Goal: Task Accomplishment & Management: Use online tool/utility

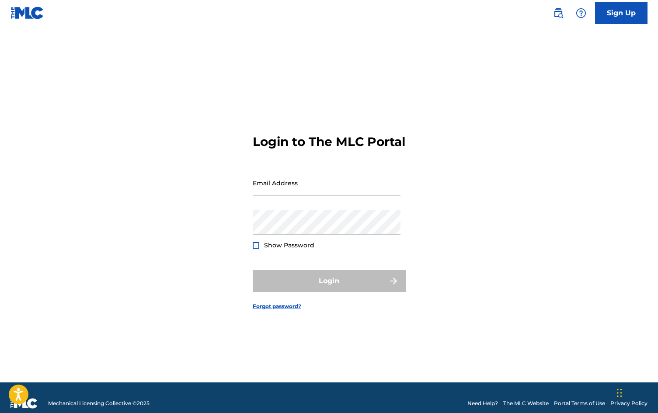
click at [261, 187] on input "Email Address" at bounding box center [327, 182] width 148 height 25
type input "[EMAIL_ADDRESS][DOMAIN_NAME]"
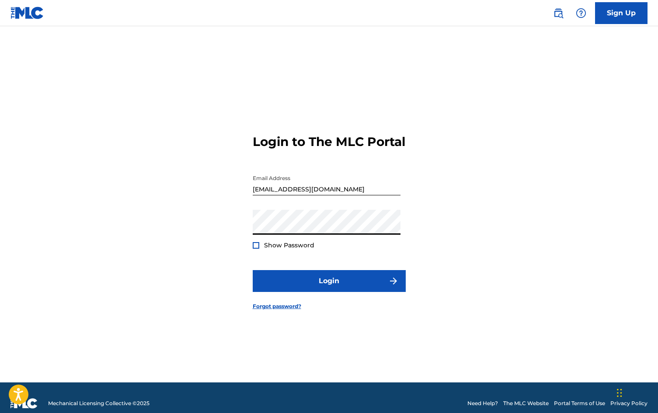
click at [253, 270] on button "Login" at bounding box center [329, 281] width 153 height 22
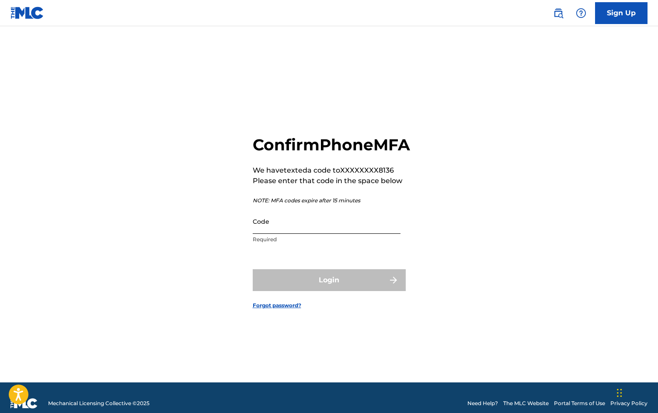
click at [264, 234] on input "Code" at bounding box center [327, 221] width 148 height 25
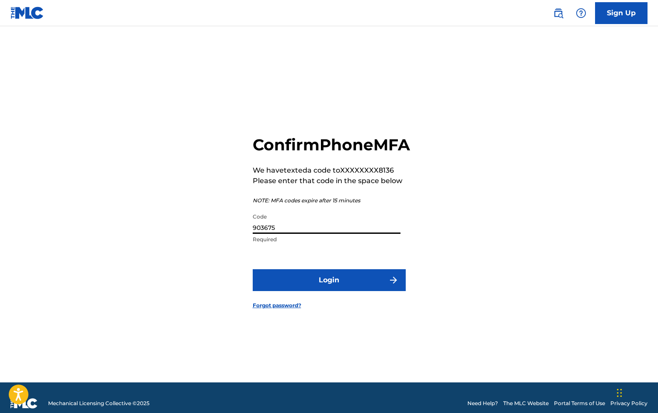
type input "903675"
click at [253, 269] on button "Login" at bounding box center [329, 280] width 153 height 22
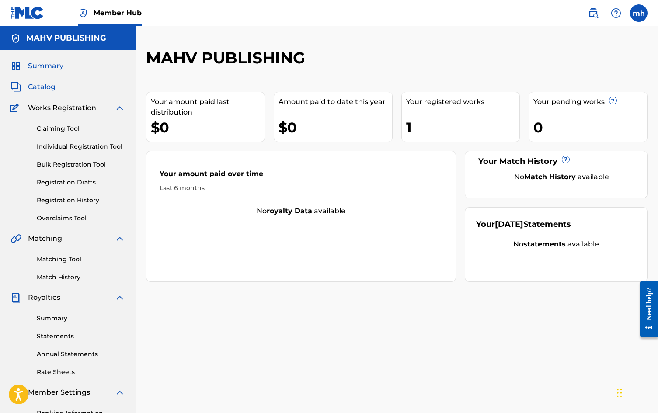
click at [46, 88] on span "Catalog" at bounding box center [42, 87] width 28 height 10
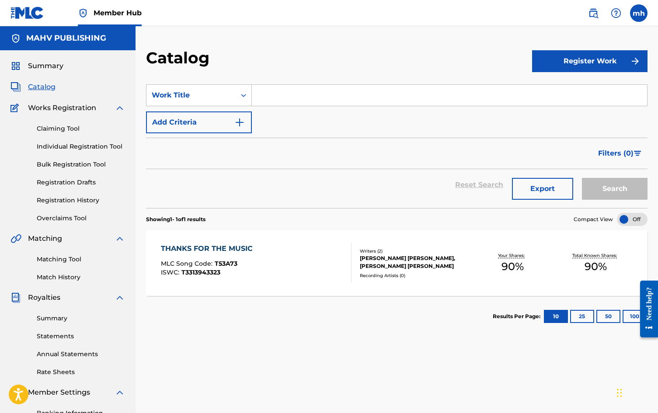
click at [275, 189] on div "Reset Search Export Search" at bounding box center [396, 184] width 501 height 31
click at [219, 172] on div "Reset Search Export Search" at bounding box center [396, 184] width 501 height 31
click at [71, 131] on link "Claiming Tool" at bounding box center [81, 128] width 88 height 9
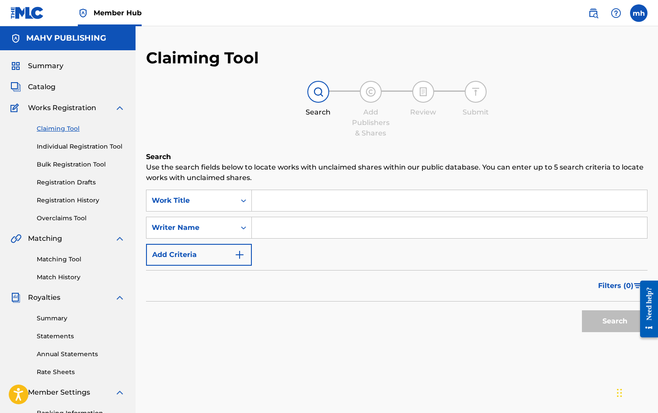
click at [281, 198] on input "Search Form" at bounding box center [449, 200] width 395 height 21
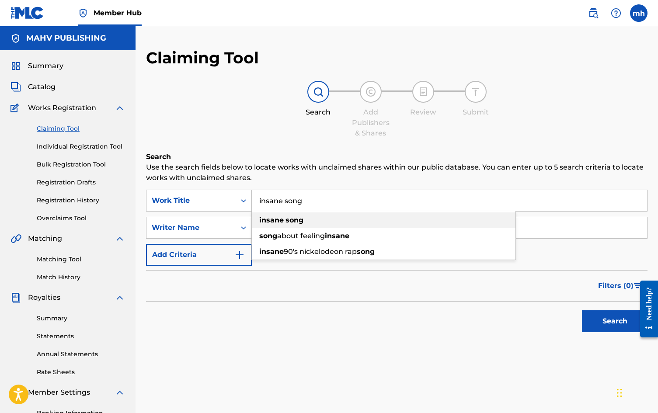
type input "insane song"
click at [295, 214] on div "insane song" at bounding box center [384, 220] width 264 height 16
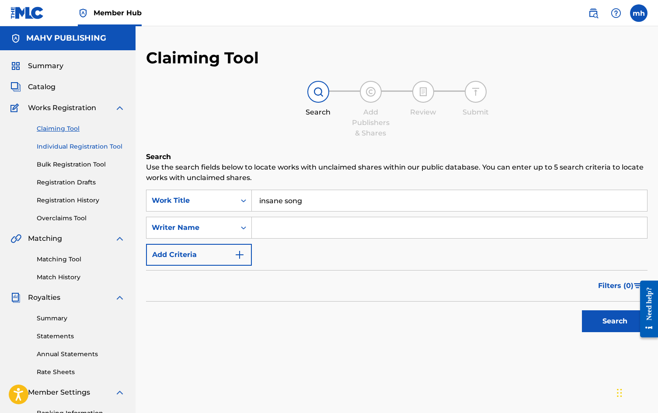
click at [87, 149] on link "Individual Registration Tool" at bounding box center [81, 146] width 88 height 9
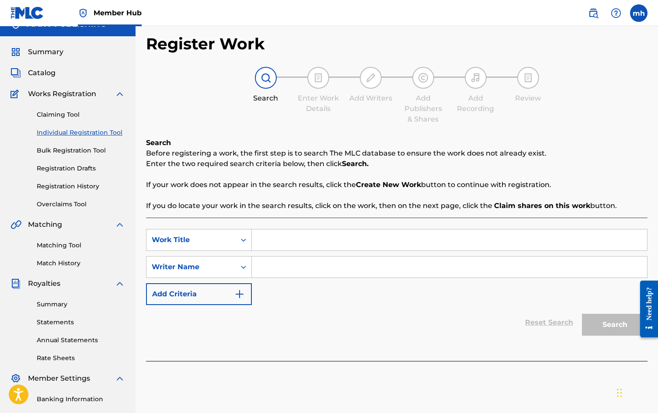
scroll to position [11, 0]
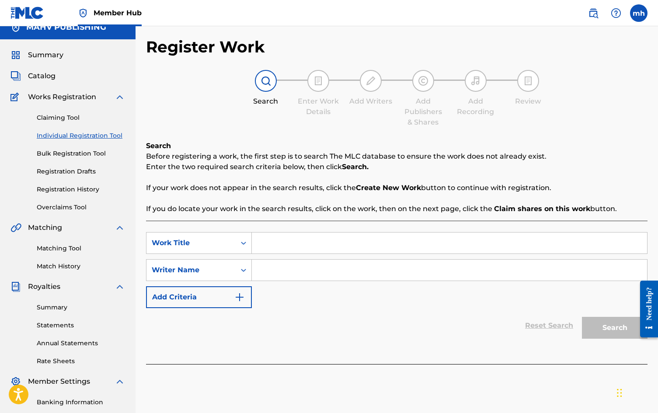
click at [397, 230] on div "SearchWithCriteria52e2005d-1e68-47d0-8d69-294d1971f9f4 Work Title SearchWithCri…" at bounding box center [396, 292] width 501 height 143
click at [390, 246] on input "Search Form" at bounding box center [449, 242] width 395 height 21
type input "insane song"
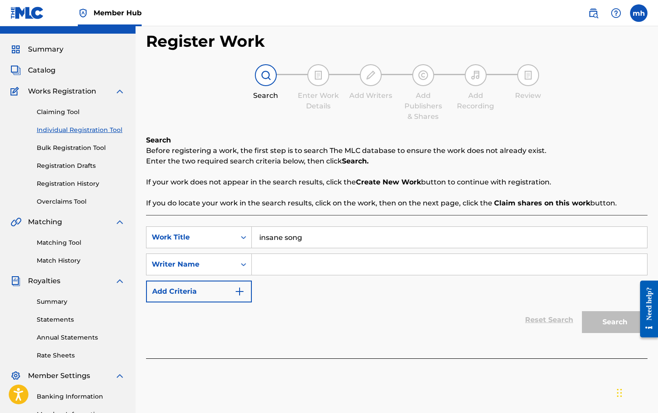
scroll to position [0, 0]
